Goal: Task Accomplishment & Management: Use online tool/utility

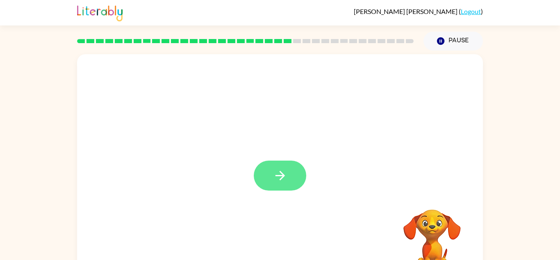
click at [271, 180] on button "button" at bounding box center [280, 175] width 52 height 30
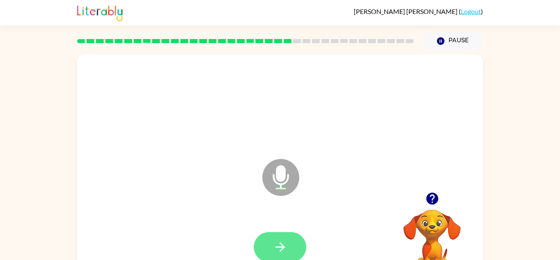
click at [292, 244] on button "button" at bounding box center [280, 247] width 52 height 30
click at [287, 246] on icon "button" at bounding box center [280, 246] width 14 height 14
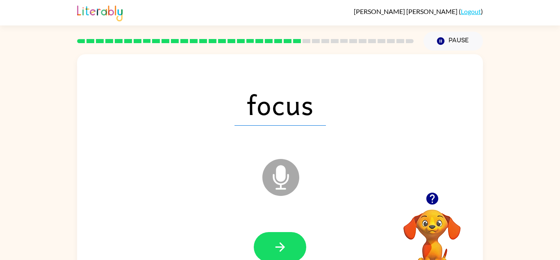
click at [287, 246] on icon "button" at bounding box center [280, 246] width 14 height 14
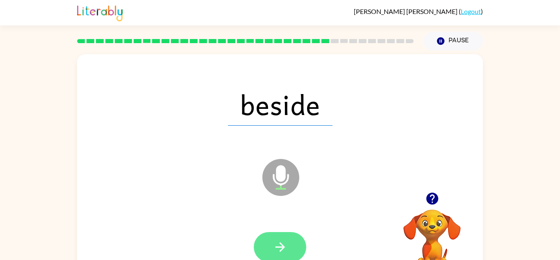
click at [278, 236] on button "button" at bounding box center [280, 247] width 52 height 30
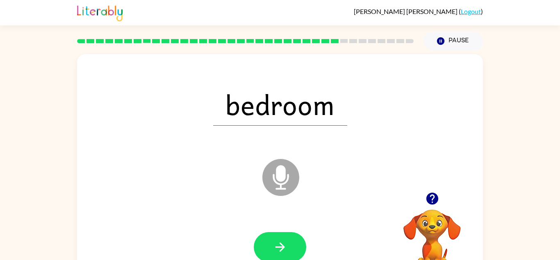
click at [278, 236] on button "button" at bounding box center [280, 247] width 52 height 30
click at [278, 236] on div at bounding box center [280, 247] width 52 height 30
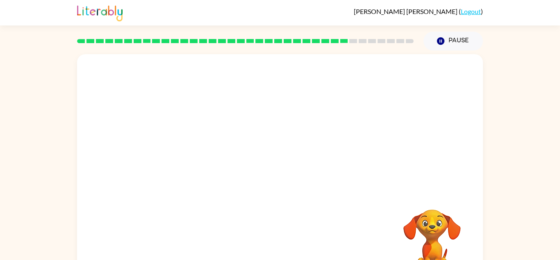
click at [278, 236] on div "Your browser must support playing .mp4 files to use Literably. Please try using…" at bounding box center [280, 171] width 406 height 234
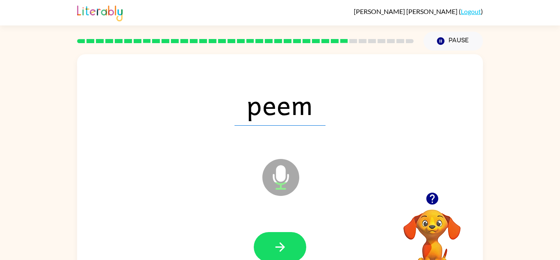
click at [361, 173] on icon "Microphone The Microphone is here when it is your turn to talk" at bounding box center [321, 188] width 123 height 62
click at [319, 227] on div at bounding box center [280, 246] width 390 height 67
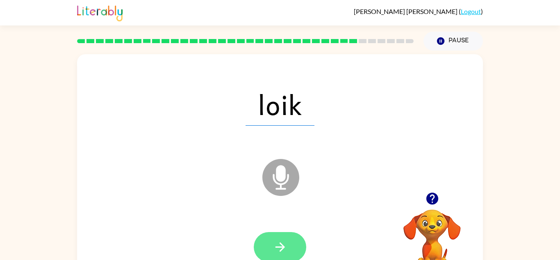
click at [296, 243] on button "button" at bounding box center [280, 247] width 52 height 30
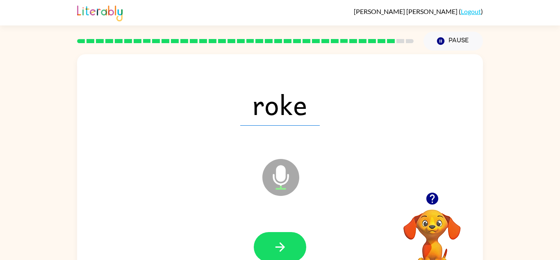
click at [296, 243] on button "button" at bounding box center [280, 247] width 52 height 30
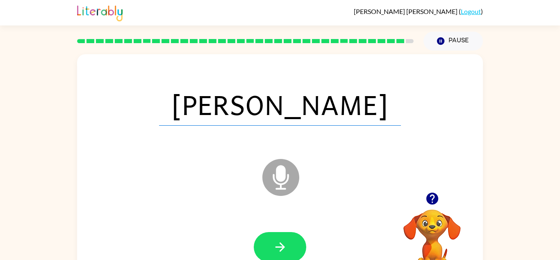
click at [296, 243] on button "button" at bounding box center [280, 247] width 52 height 30
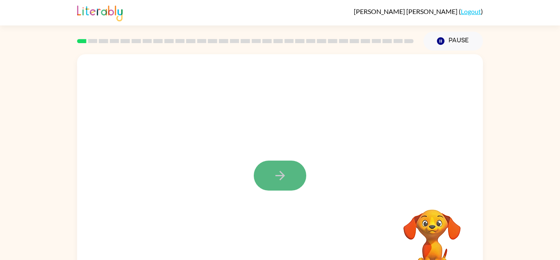
click at [276, 163] on button "button" at bounding box center [280, 175] width 52 height 30
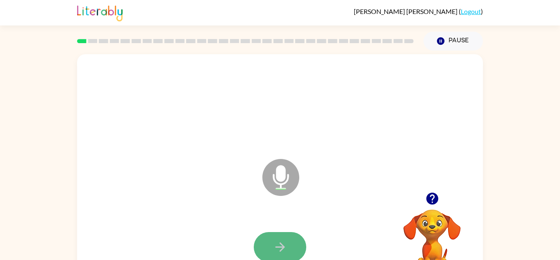
click at [286, 245] on icon "button" at bounding box center [280, 246] width 14 height 14
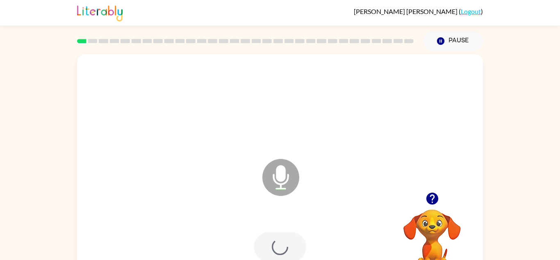
click at [286, 245] on div at bounding box center [280, 247] width 52 height 30
click at [286, 245] on icon "button" at bounding box center [280, 246] width 14 height 14
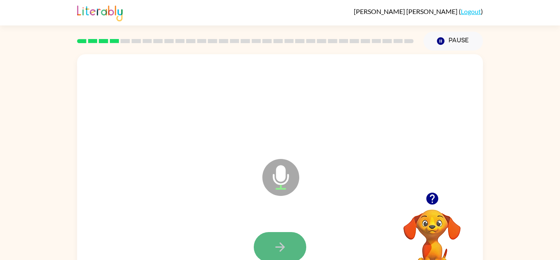
click at [287, 246] on button "button" at bounding box center [280, 247] width 52 height 30
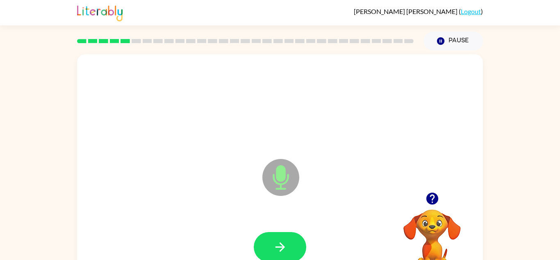
click at [287, 246] on button "button" at bounding box center [280, 247] width 52 height 30
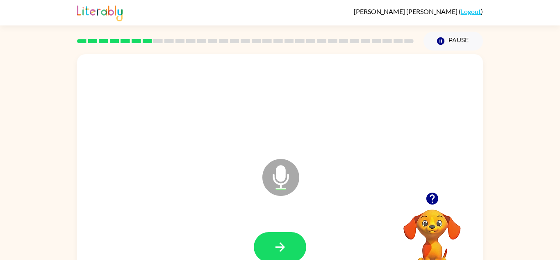
click at [287, 246] on button "button" at bounding box center [280, 247] width 52 height 30
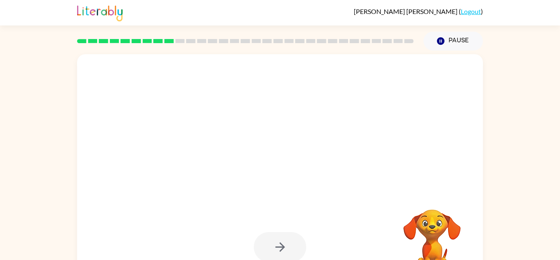
click at [287, 246] on div at bounding box center [280, 247] width 52 height 30
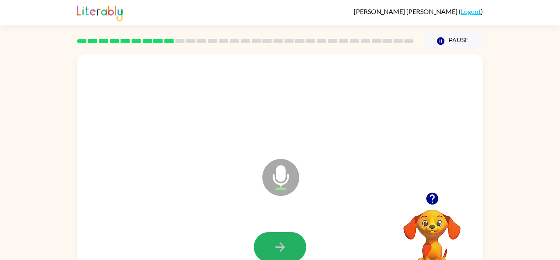
click at [287, 246] on button "button" at bounding box center [280, 247] width 52 height 30
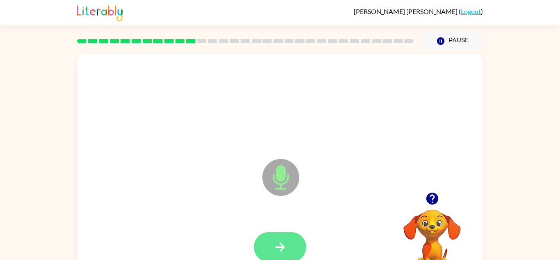
click at [287, 246] on button "button" at bounding box center [280, 247] width 52 height 30
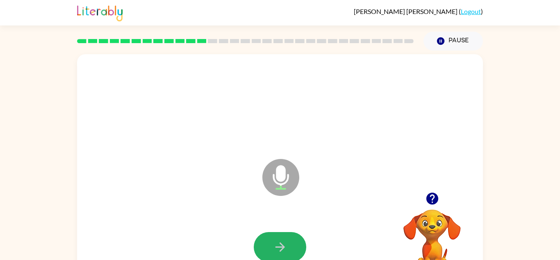
click at [287, 246] on button "button" at bounding box center [280, 247] width 52 height 30
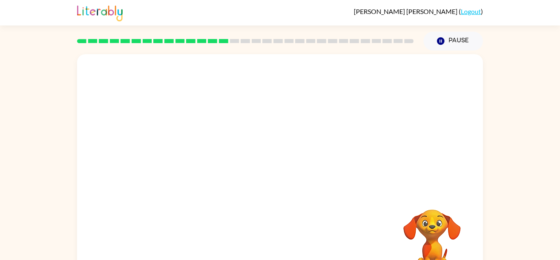
click at [287, 246] on div at bounding box center [280, 246] width 390 height 67
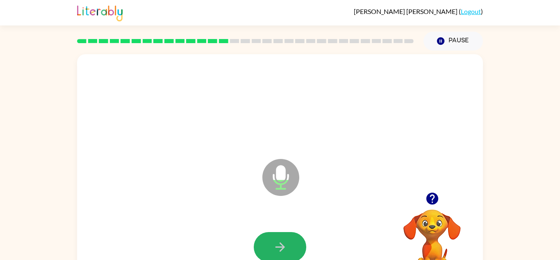
click at [287, 246] on button "button" at bounding box center [280, 247] width 52 height 30
click at [287, 245] on icon "button" at bounding box center [280, 246] width 14 height 14
click at [287, 243] on icon "button" at bounding box center [280, 246] width 14 height 14
click at [513, 194] on div "Microphone The Microphone is here when it is your turn to talk Your browser mus…" at bounding box center [280, 169] width 560 height 238
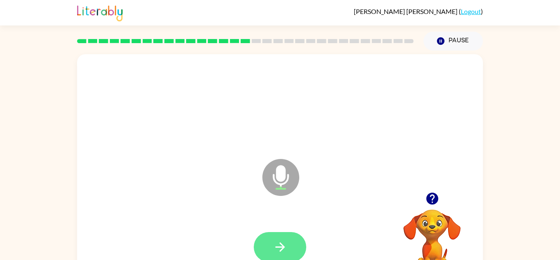
click at [298, 250] on button "button" at bounding box center [280, 247] width 52 height 30
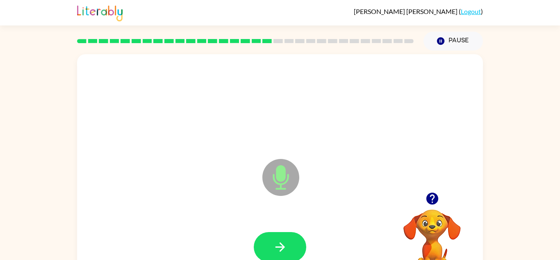
click at [298, 250] on button "button" at bounding box center [280, 247] width 52 height 30
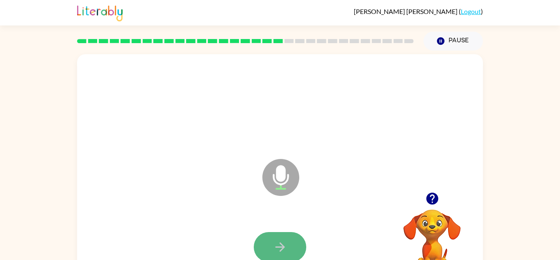
click at [298, 251] on button "button" at bounding box center [280, 247] width 52 height 30
click at [301, 239] on button "button" at bounding box center [280, 247] width 52 height 30
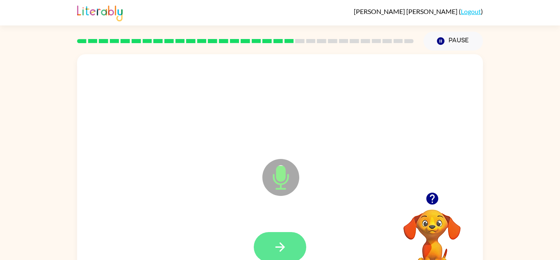
click at [289, 251] on button "button" at bounding box center [280, 247] width 52 height 30
click at [290, 251] on button "button" at bounding box center [280, 247] width 52 height 30
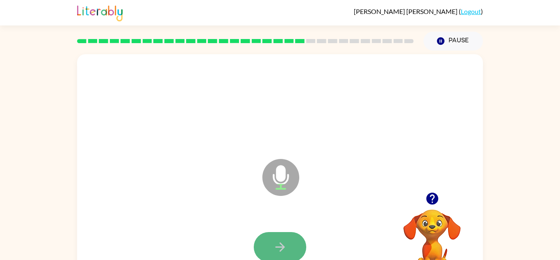
click at [293, 250] on button "button" at bounding box center [280, 247] width 52 height 30
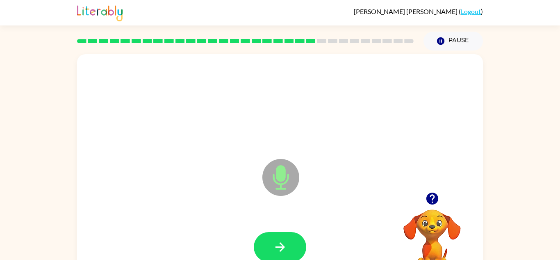
click at [304, 256] on div at bounding box center [280, 247] width 52 height 30
click at [297, 252] on button "button" at bounding box center [280, 247] width 52 height 30
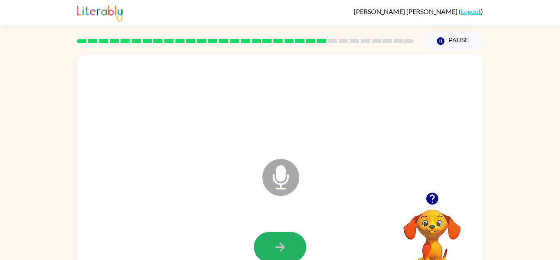
click at [297, 252] on button "button" at bounding box center [280, 247] width 52 height 30
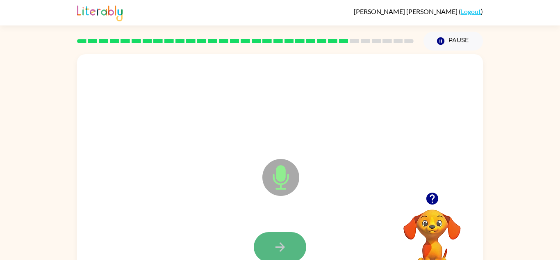
click at [297, 252] on button "button" at bounding box center [280, 247] width 52 height 30
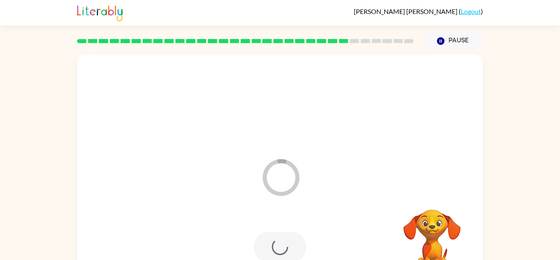
click at [301, 251] on div at bounding box center [280, 247] width 52 height 30
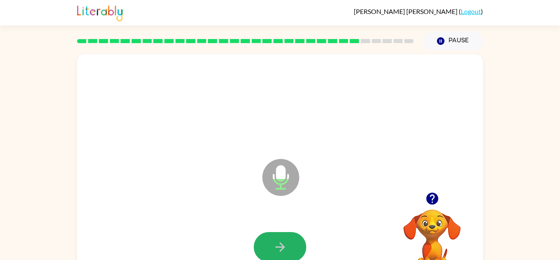
click at [301, 251] on button "button" at bounding box center [280, 247] width 52 height 30
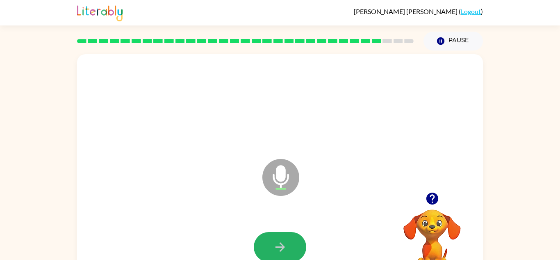
click at [301, 251] on button "button" at bounding box center [280, 247] width 52 height 30
click at [299, 248] on button "button" at bounding box center [280, 247] width 52 height 30
